Goal: Task Accomplishment & Management: Use online tool/utility

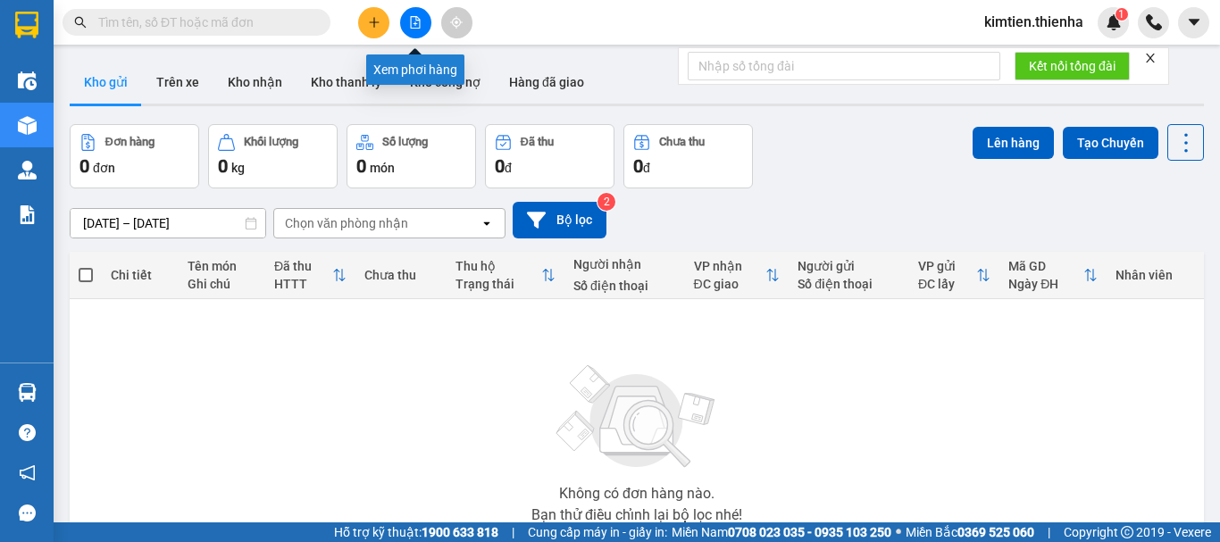
click at [412, 20] on icon "file-add" at bounding box center [415, 22] width 13 height 13
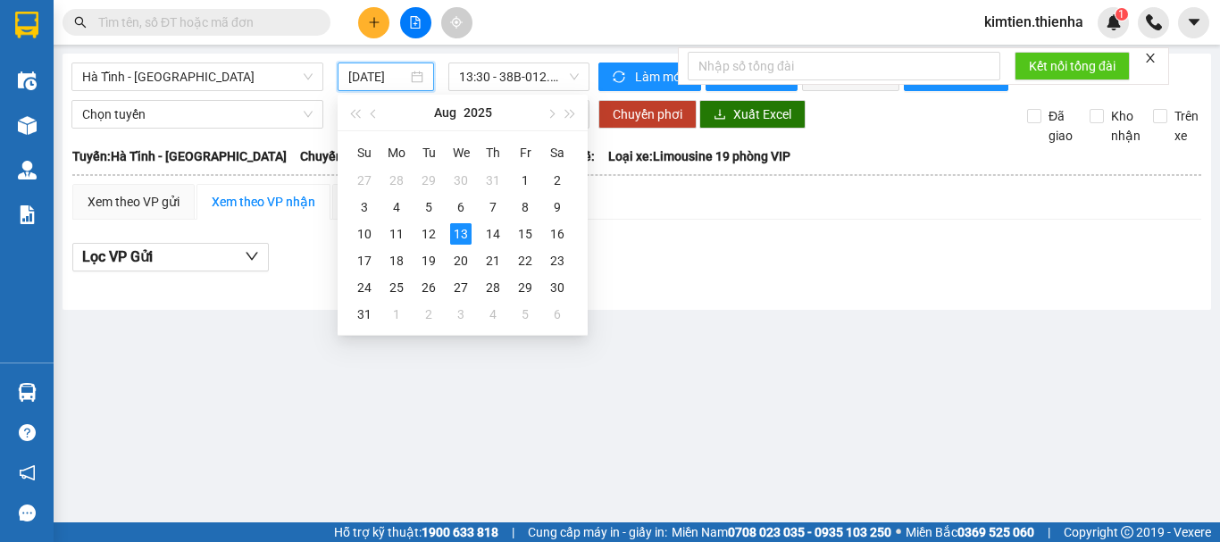
click at [381, 79] on input "[DATE]" at bounding box center [377, 77] width 59 height 20
click at [430, 231] on div "12" at bounding box center [428, 233] width 21 height 21
type input "[DATE]"
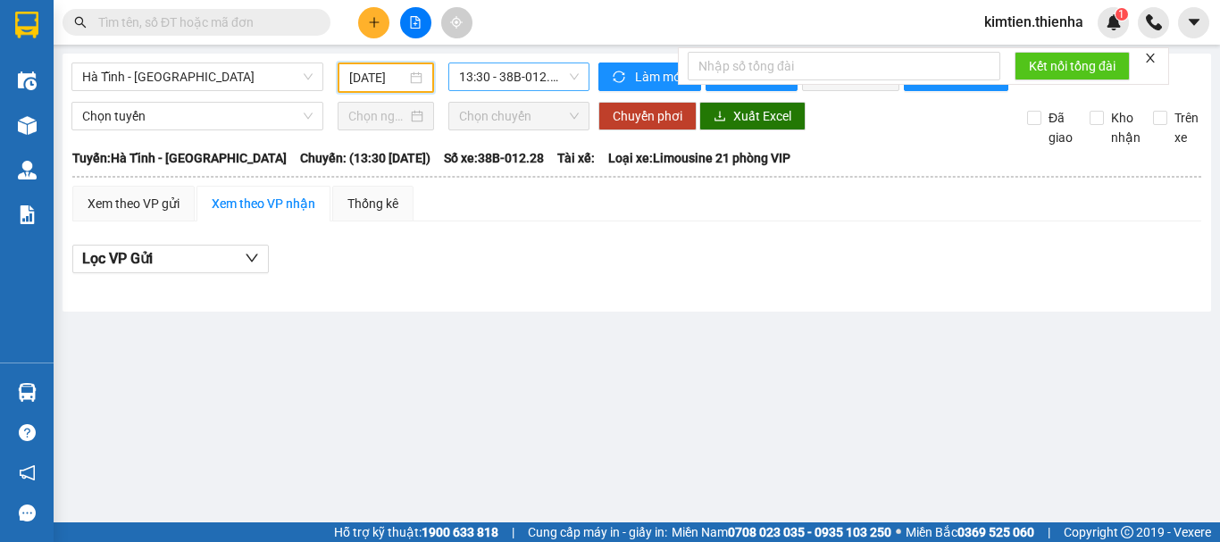
click at [551, 81] on span "13:30 - 38B-012.28" at bounding box center [519, 76] width 120 height 27
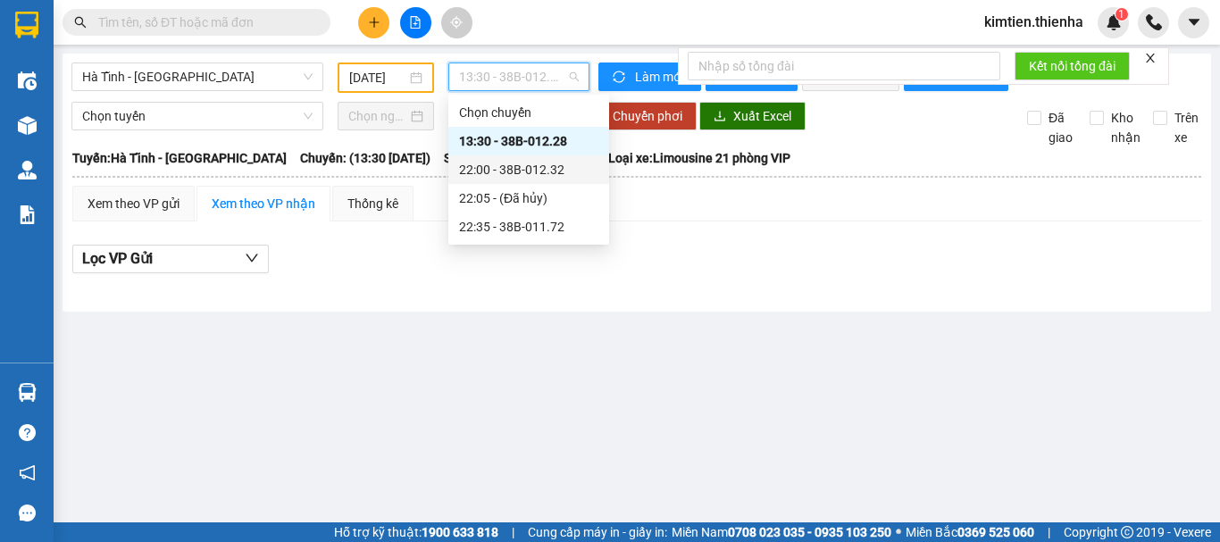
drag, startPoint x: 547, startPoint y: 169, endPoint x: 578, endPoint y: 146, distance: 38.4
click at [547, 171] on div "22:00 - 38B-012.32" at bounding box center [528, 170] width 139 height 20
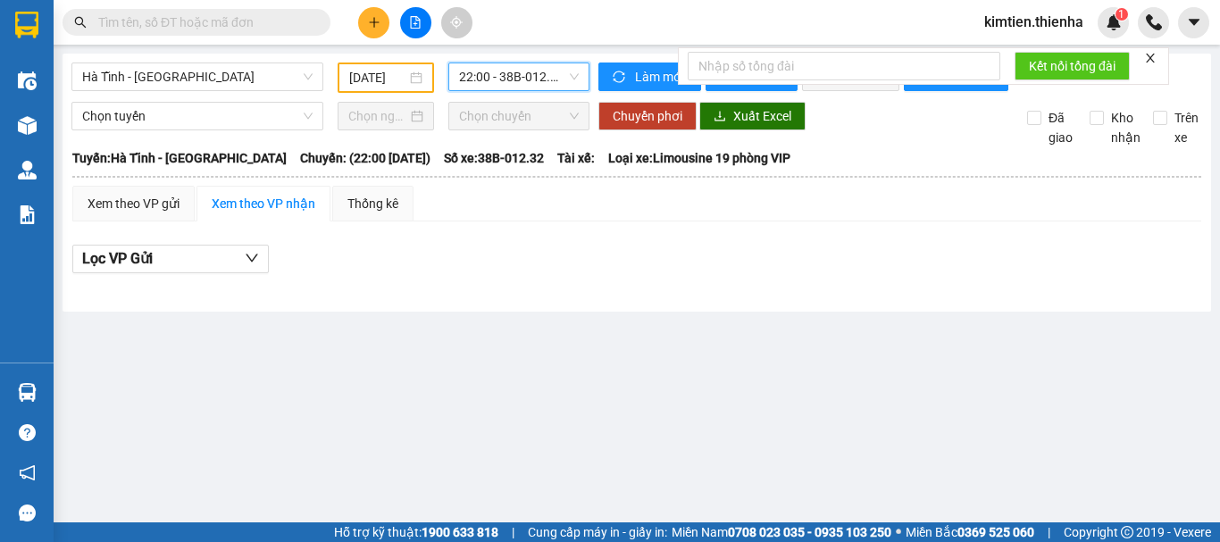
click at [556, 74] on span "22:00 - 38B-012.32" at bounding box center [519, 76] width 120 height 27
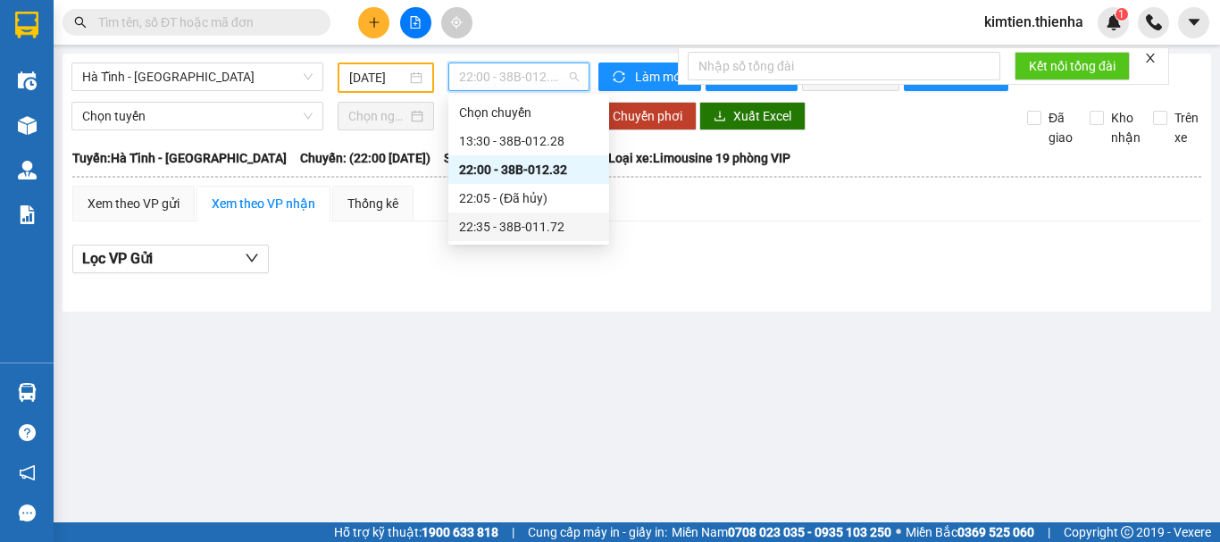
click at [536, 228] on div "22:35 - 38B-011.72" at bounding box center [528, 227] width 139 height 20
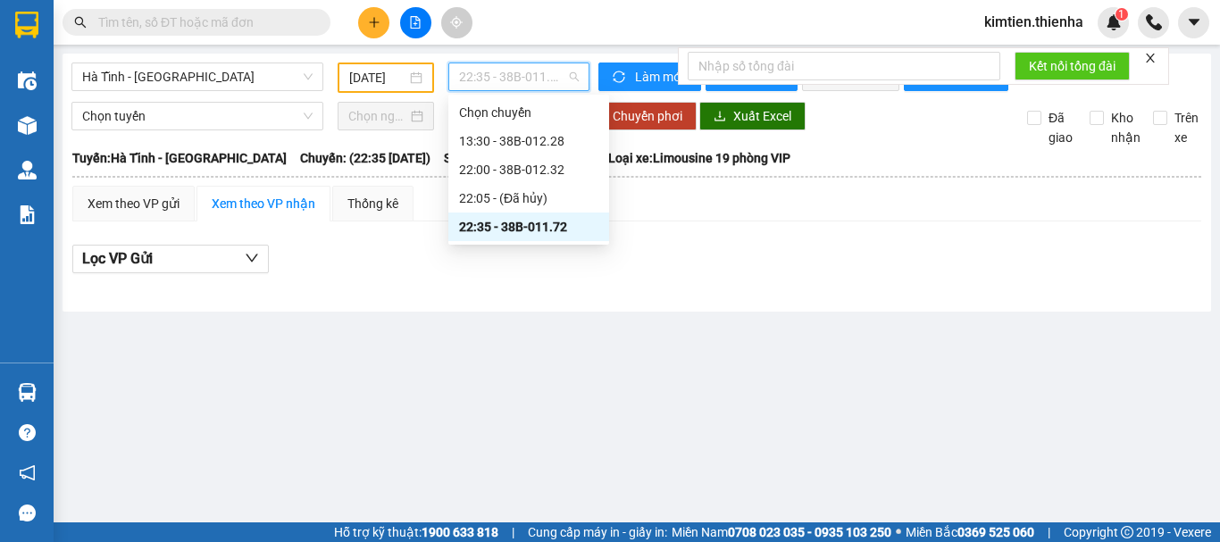
click at [519, 79] on span "22:35 - 38B-011.72" at bounding box center [519, 76] width 120 height 27
click at [522, 169] on div "22:00 - 38B-012.32" at bounding box center [528, 170] width 139 height 20
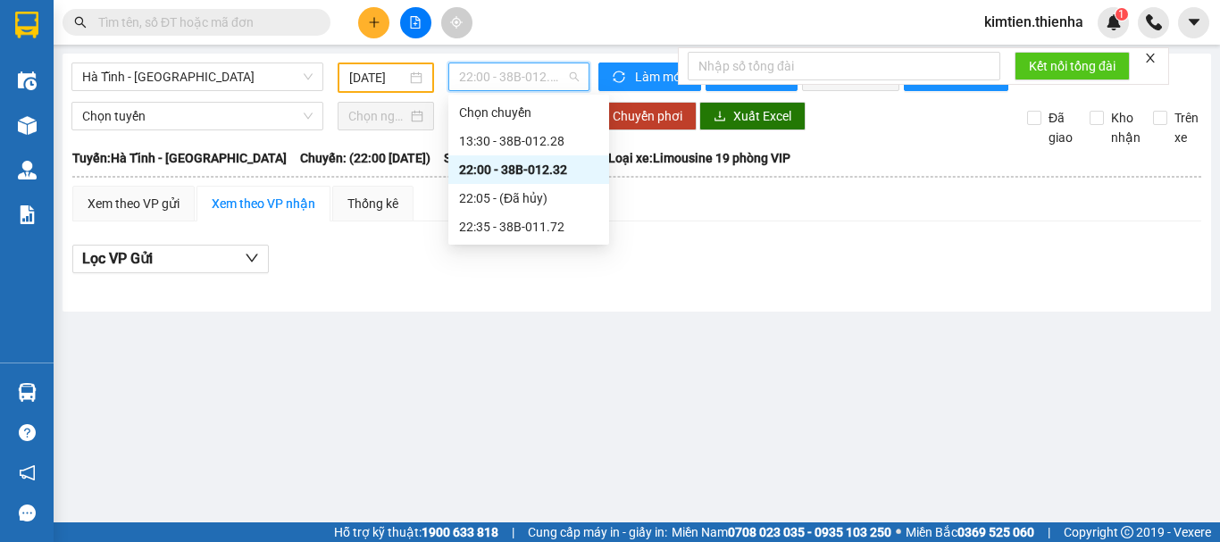
click at [531, 78] on span "22:00 - 38B-012.32" at bounding box center [519, 76] width 120 height 27
click at [546, 138] on div "13:30 - 38B-012.28" at bounding box center [528, 141] width 139 height 20
